Goal: Task Accomplishment & Management: Use online tool/utility

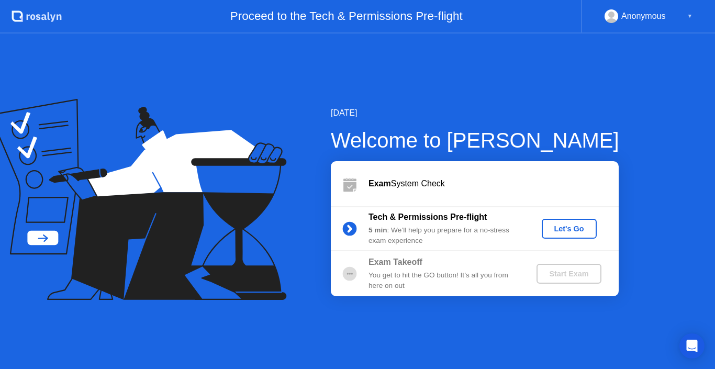
click at [562, 231] on div "Let's Go" at bounding box center [569, 229] width 47 height 8
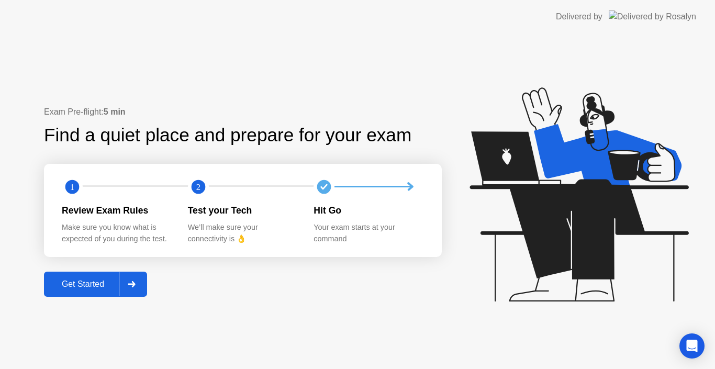
click at [94, 285] on div "Get Started" at bounding box center [83, 284] width 72 height 9
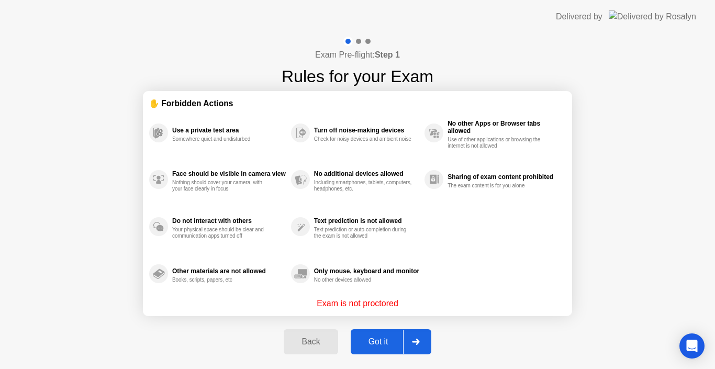
click at [380, 342] on div "Got it" at bounding box center [378, 341] width 49 height 9
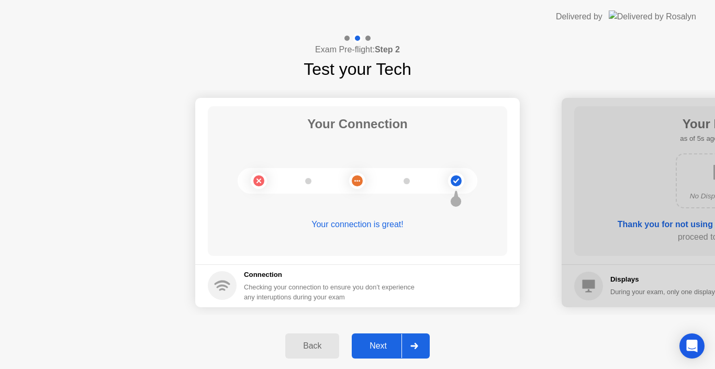
click at [383, 348] on div "Next" at bounding box center [378, 345] width 47 height 9
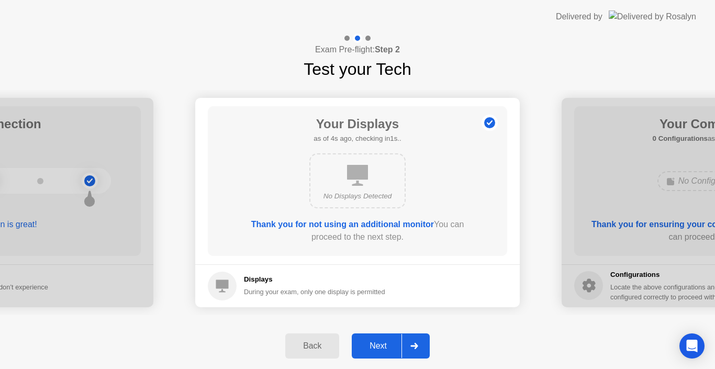
click at [383, 348] on div "Next" at bounding box center [378, 345] width 47 height 9
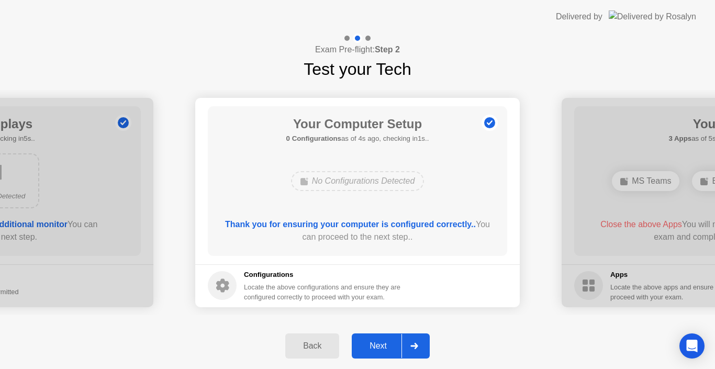
click at [379, 344] on div "Next" at bounding box center [378, 345] width 47 height 9
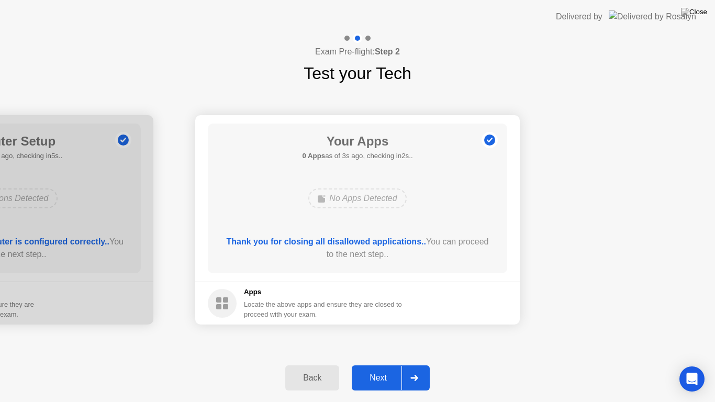
click at [380, 369] on div "Next" at bounding box center [378, 377] width 47 height 9
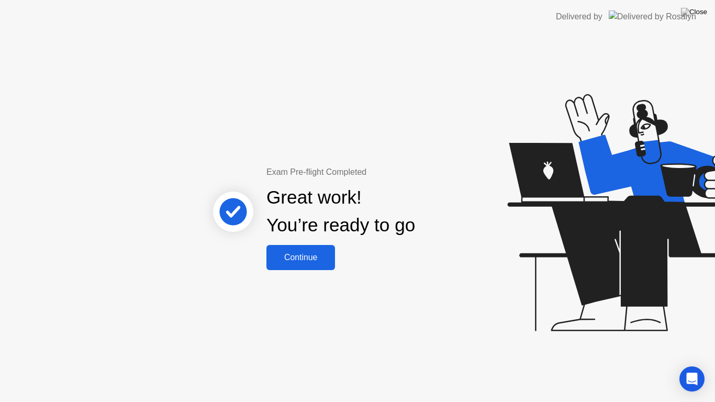
click at [303, 260] on div "Continue" at bounding box center [301, 257] width 62 height 9
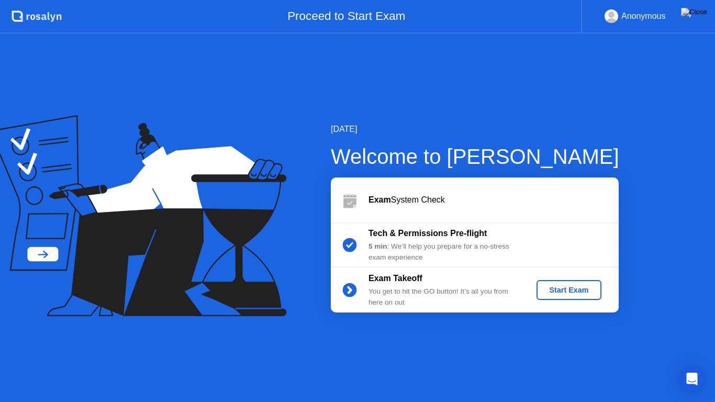
click at [568, 289] on div "Start Exam" at bounding box center [569, 290] width 56 height 8
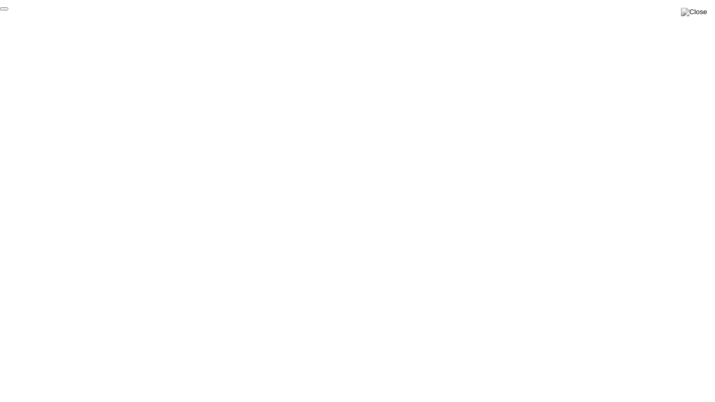
click div "End Proctoring Session"
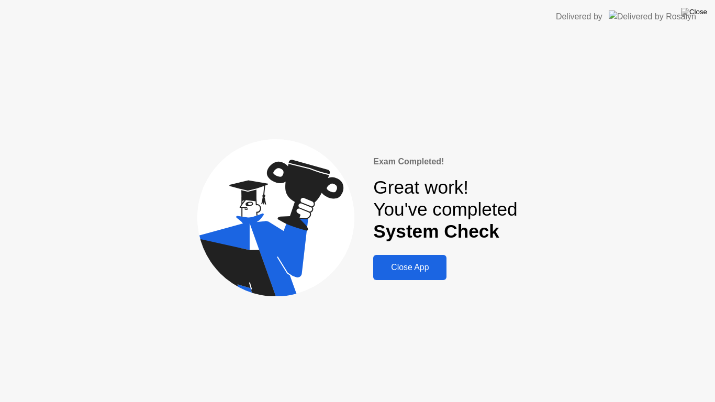
click at [412, 265] on div "Close App" at bounding box center [409, 267] width 67 height 9
